Goal: Task Accomplishment & Management: Complete application form

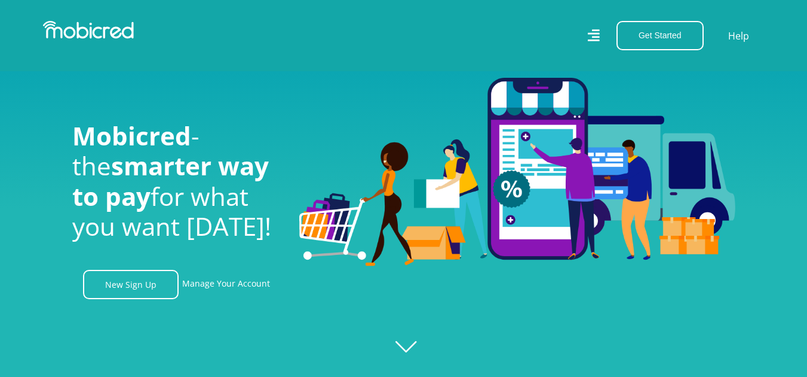
scroll to position [443, 0]
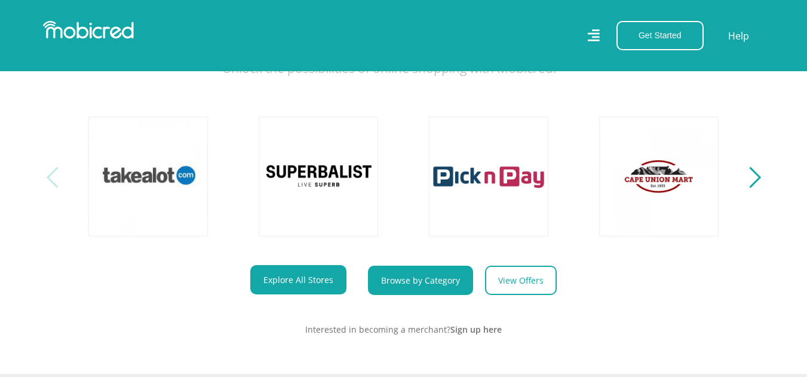
click at [426, 286] on link "Browse by Category" at bounding box center [420, 279] width 105 height 29
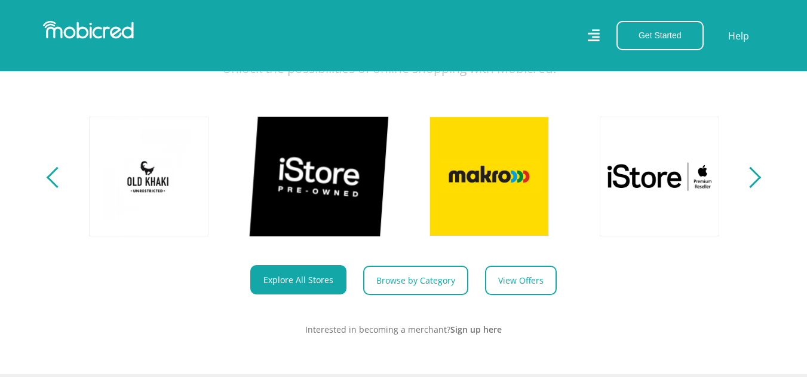
scroll to position [0, 852]
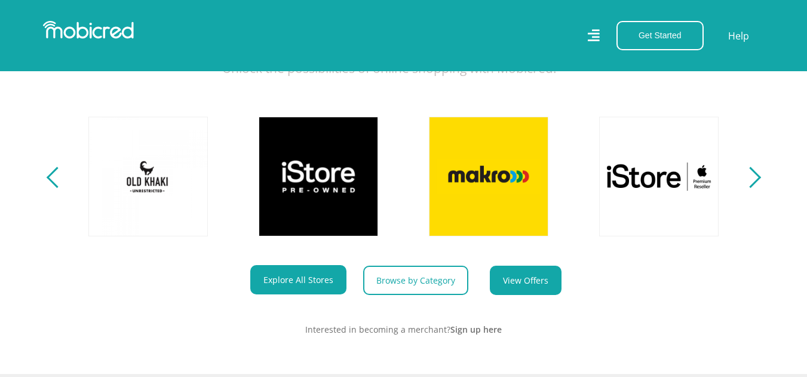
click at [501, 290] on link "View Offers" at bounding box center [526, 279] width 72 height 29
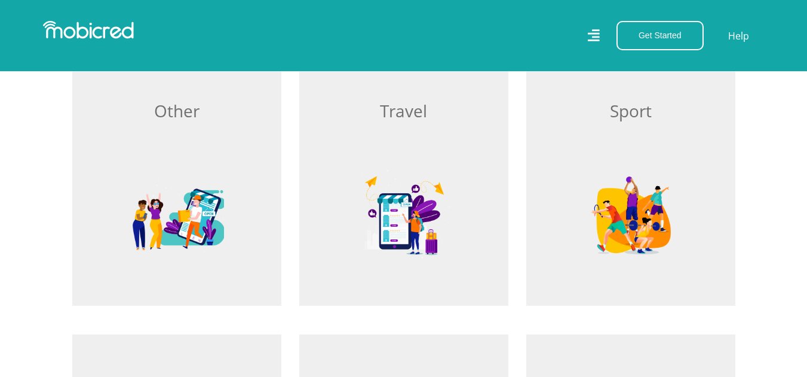
scroll to position [1107, 0]
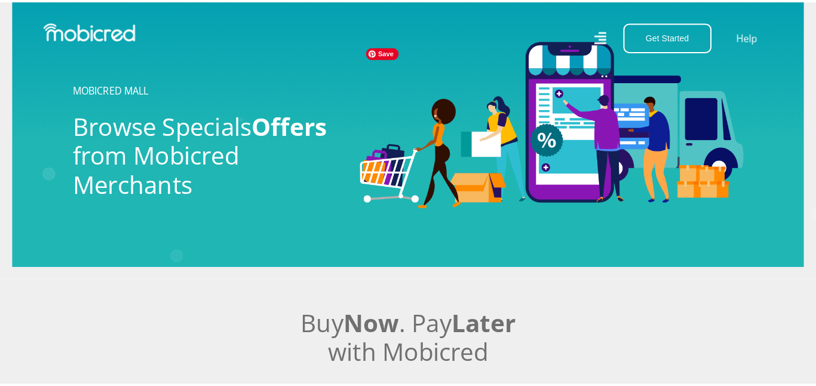
scroll to position [17, 0]
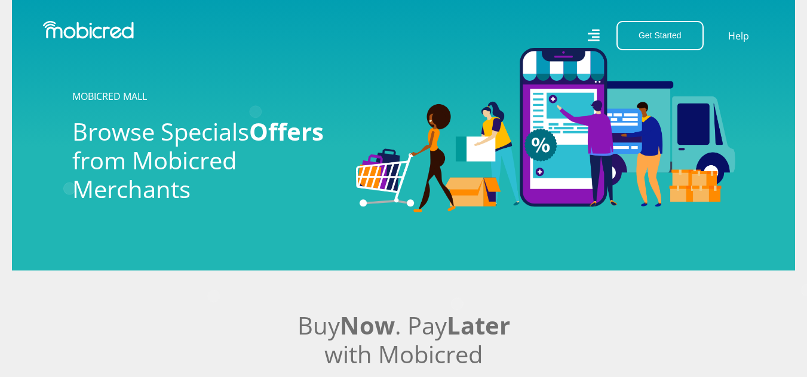
click at [596, 30] on icon at bounding box center [594, 35] width 12 height 12
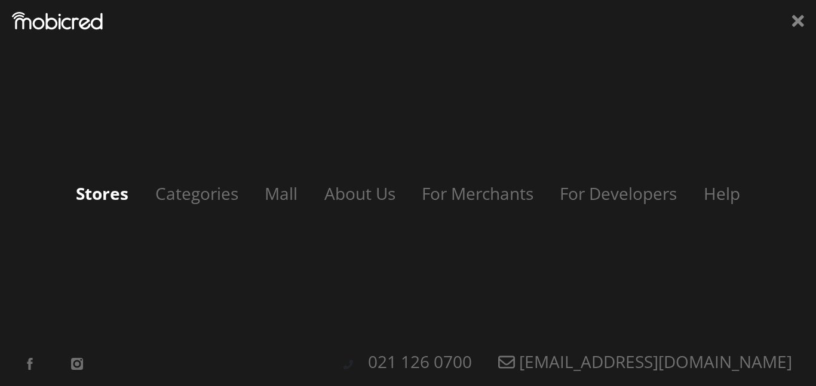
click at [108, 203] on link "Stores" at bounding box center [102, 193] width 77 height 23
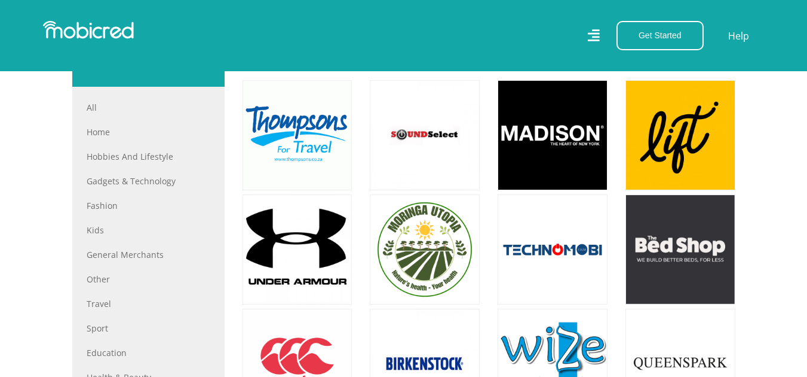
scroll to position [453, 0]
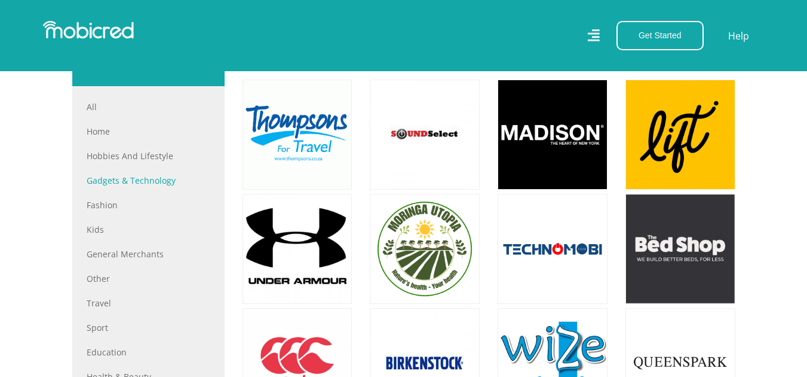
click at [128, 183] on link "Gadgets & Technology" at bounding box center [149, 180] width 124 height 13
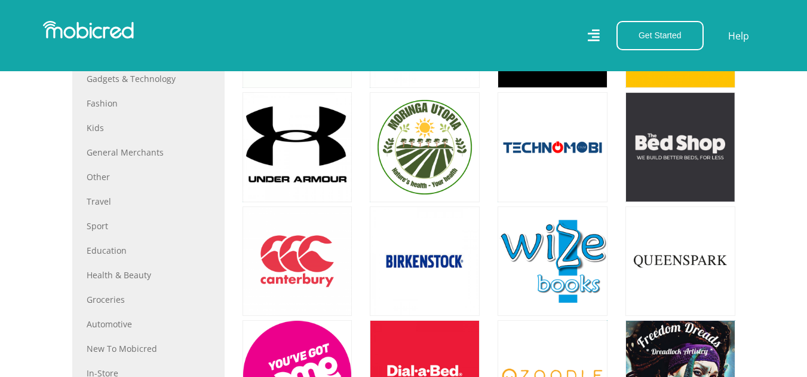
scroll to position [555, 0]
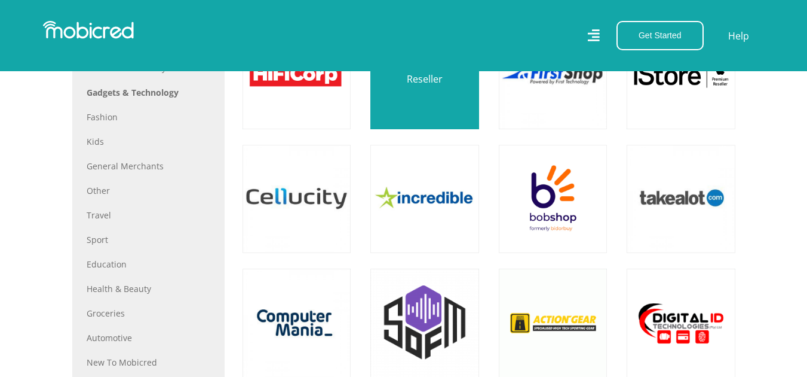
scroll to position [537, 0]
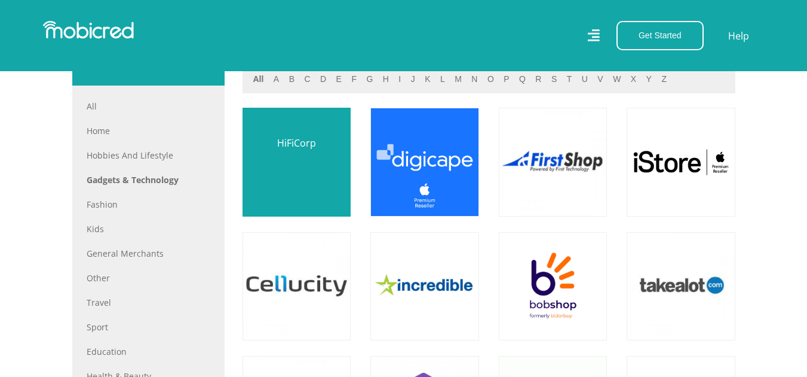
click at [294, 181] on link at bounding box center [296, 161] width 127 height 127
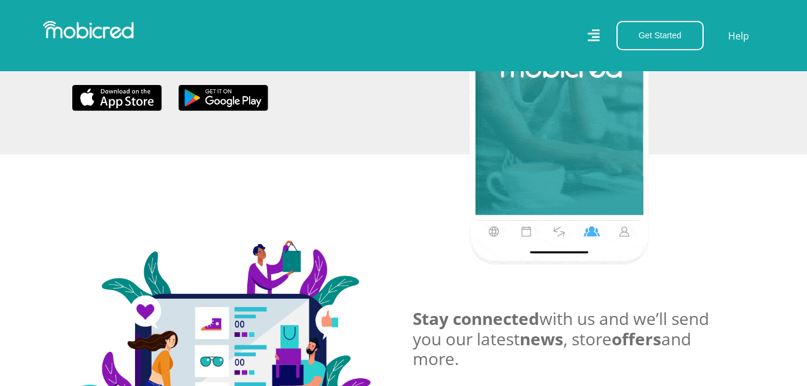
scroll to position [660, 0]
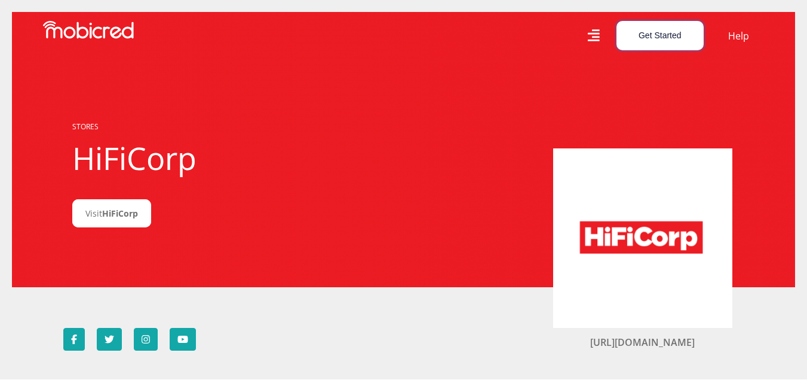
click at [648, 30] on button "Get Started" at bounding box center [660, 35] width 87 height 29
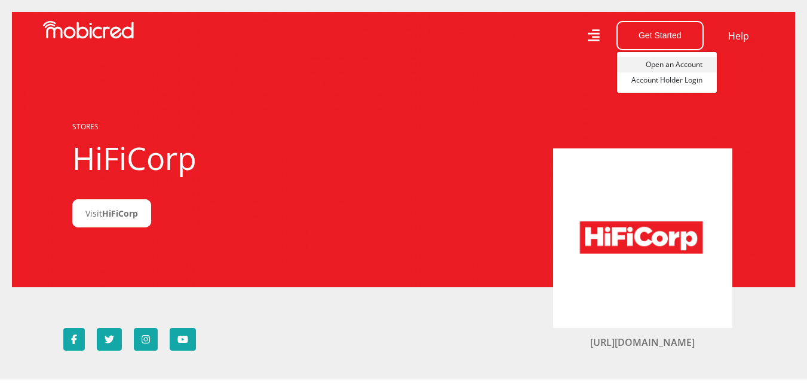
click at [683, 60] on link "Open an Account" at bounding box center [667, 65] width 100 height 16
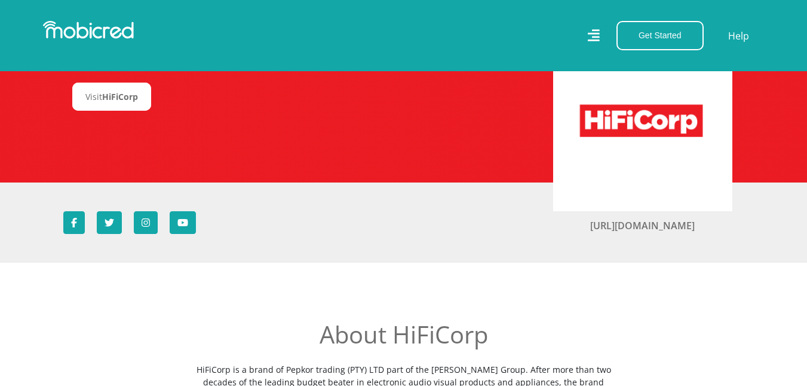
scroll to position [117, 0]
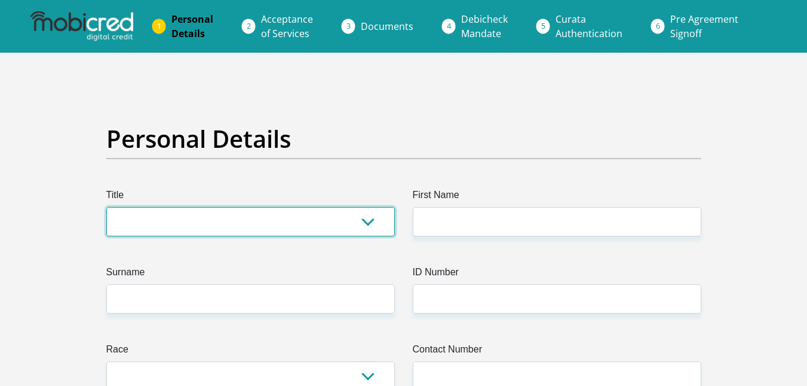
click at [270, 207] on select "Mr Ms Mrs Dr Other" at bounding box center [250, 221] width 289 height 29
